Goal: Task Accomplishment & Management: Manage account settings

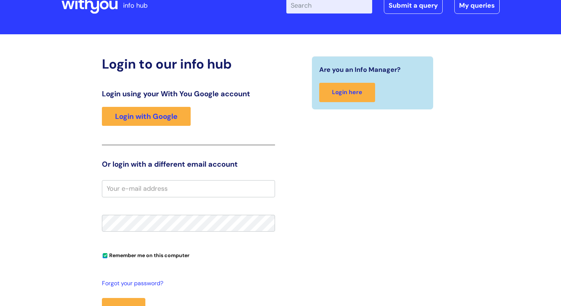
scroll to position [43, 0]
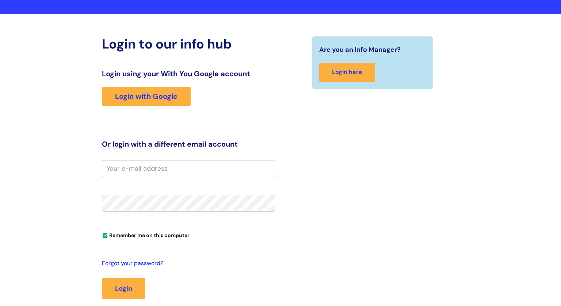
click at [143, 262] on link "Forgot your password?" at bounding box center [186, 264] width 169 height 11
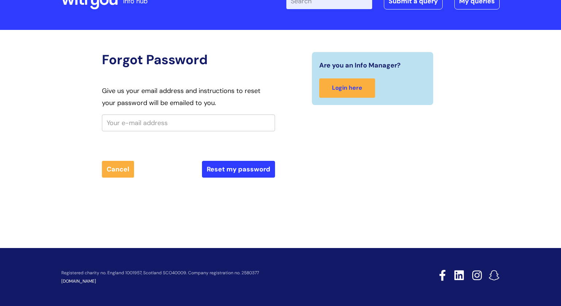
click at [116, 119] on input "text" at bounding box center [188, 123] width 173 height 17
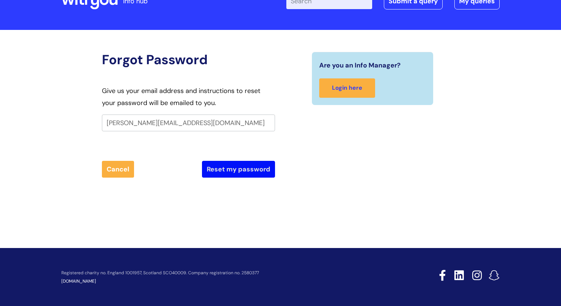
type input "richie.blake@wearewithyou.org.uk"
click at [233, 169] on button "Reset my password" at bounding box center [238, 169] width 73 height 17
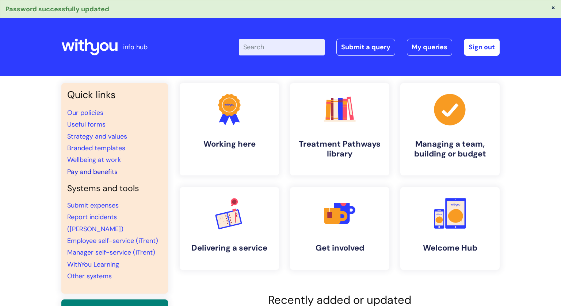
click at [104, 173] on link "Pay and benefits" at bounding box center [92, 172] width 50 height 9
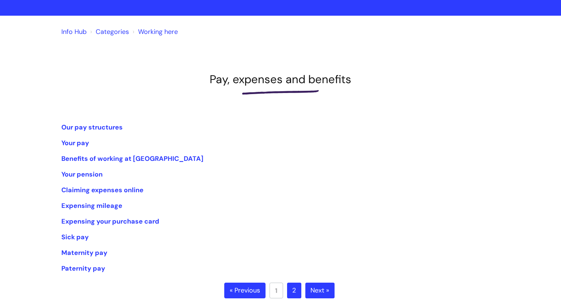
scroll to position [42, 0]
